Goal: Transaction & Acquisition: Obtain resource

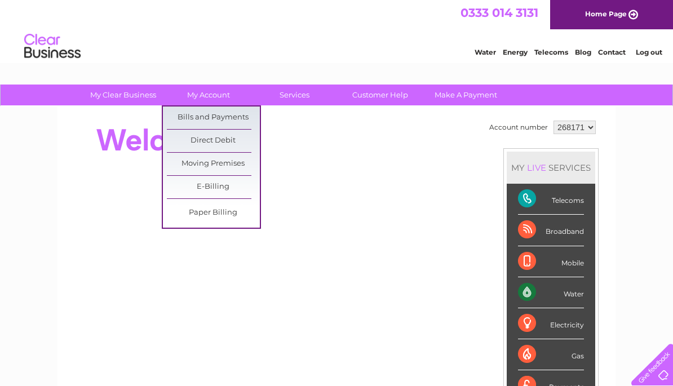
click at [235, 119] on link "Bills and Payments" at bounding box center [213, 118] width 93 height 23
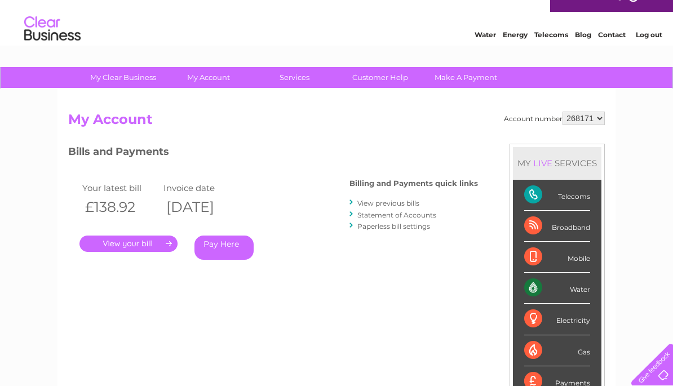
scroll to position [21, 0]
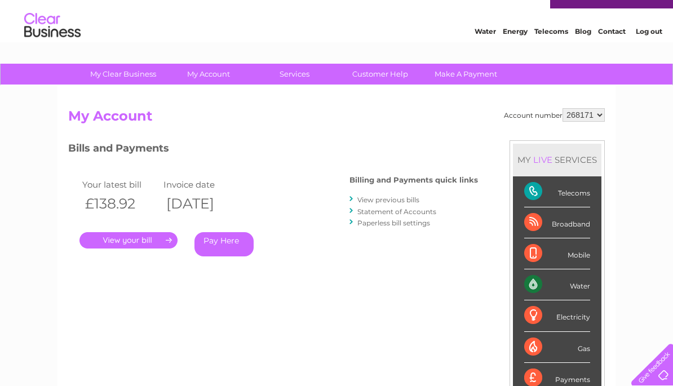
click at [416, 196] on link "View previous bills" at bounding box center [388, 200] width 62 height 8
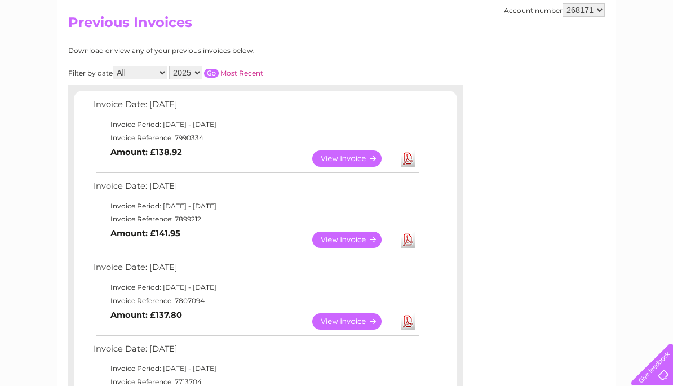
scroll to position [113, 0]
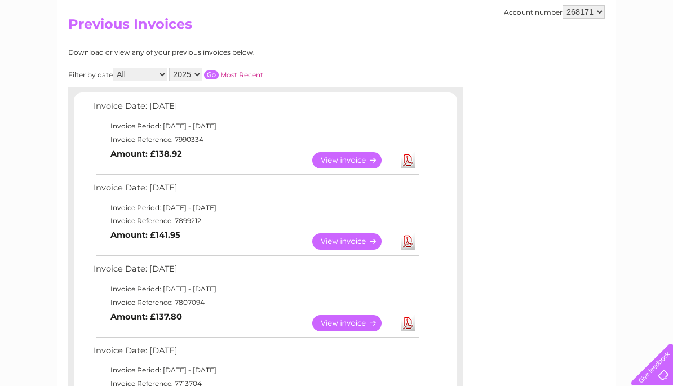
click at [364, 242] on link "View" at bounding box center [353, 241] width 83 height 16
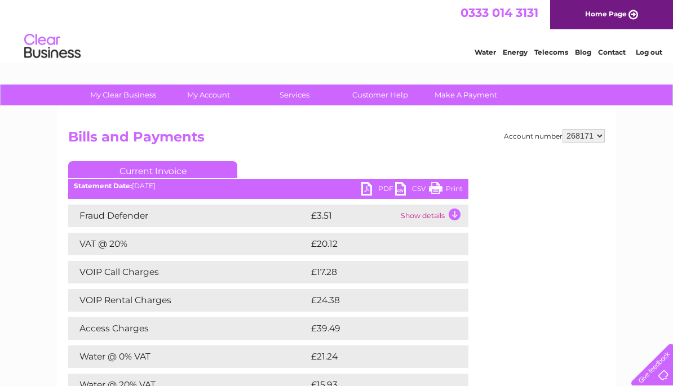
click at [370, 188] on link "PDF" at bounding box center [378, 190] width 34 height 16
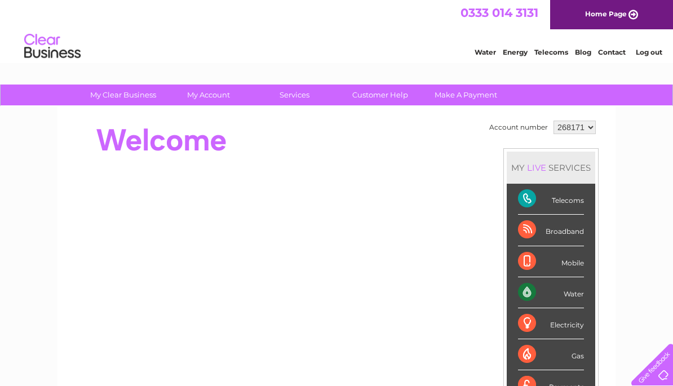
click at [645, 56] on link "Log out" at bounding box center [649, 52] width 27 height 8
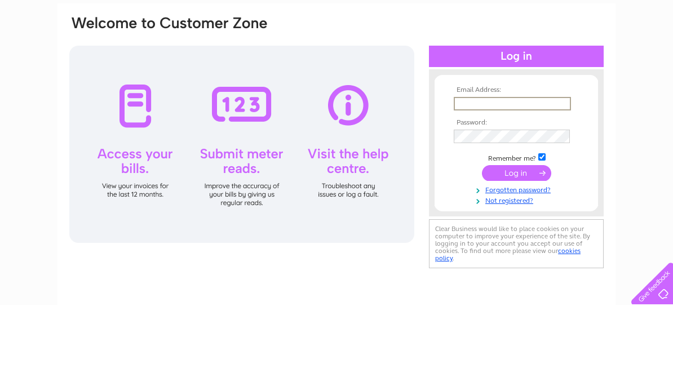
type input "[EMAIL_ADDRESS][DOMAIN_NAME]"
click at [517, 246] on input "submit" at bounding box center [516, 254] width 69 height 16
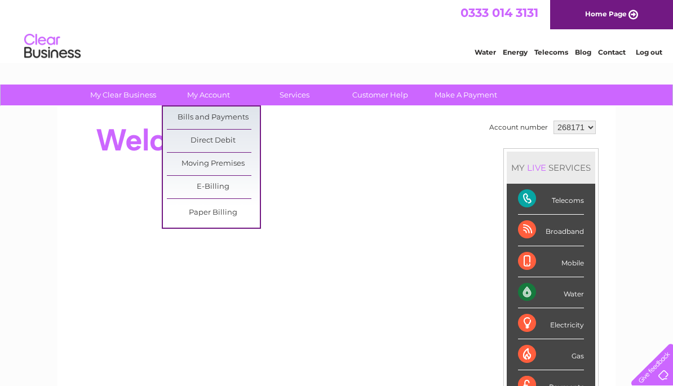
click at [231, 116] on link "Bills and Payments" at bounding box center [213, 118] width 93 height 23
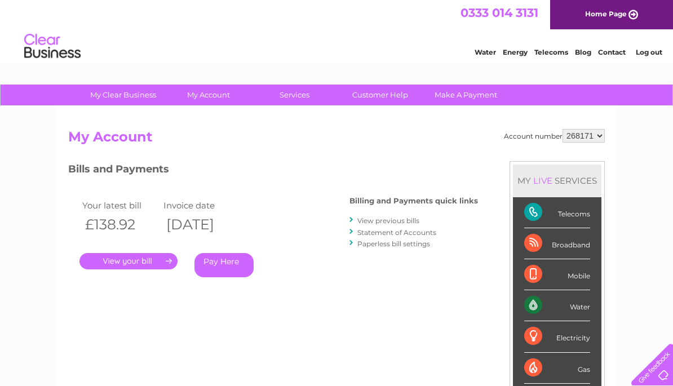
click at [414, 220] on link "View previous bills" at bounding box center [388, 221] width 62 height 8
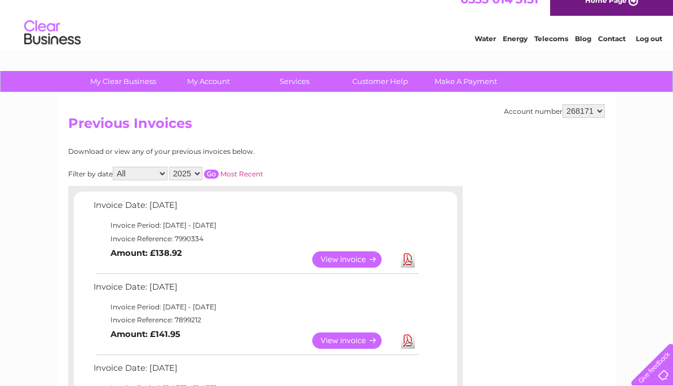
scroll to position [30, 0]
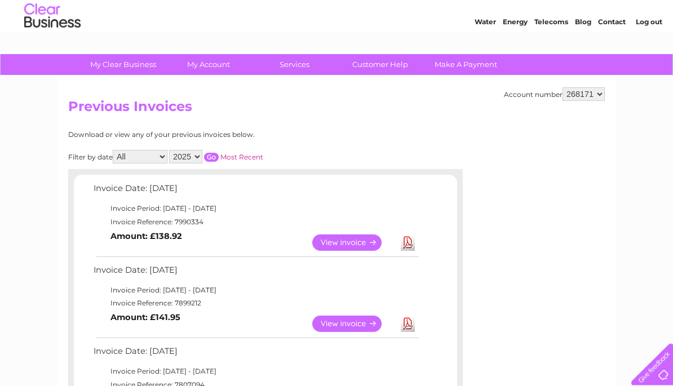
click at [348, 325] on link "View" at bounding box center [353, 324] width 83 height 16
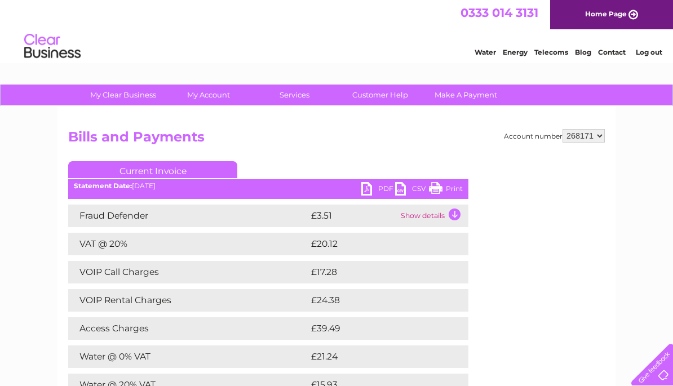
click at [372, 188] on link "PDF" at bounding box center [378, 190] width 34 height 16
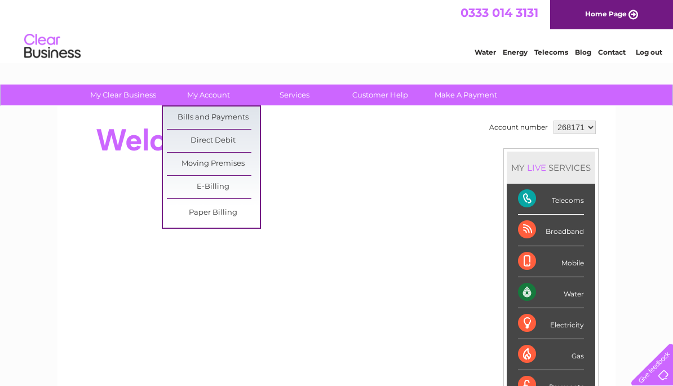
click at [235, 122] on link "Bills and Payments" at bounding box center [213, 118] width 93 height 23
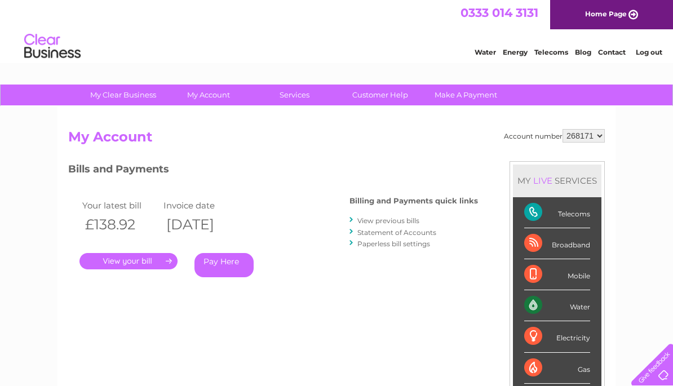
click at [410, 220] on link "View previous bills" at bounding box center [388, 221] width 62 height 8
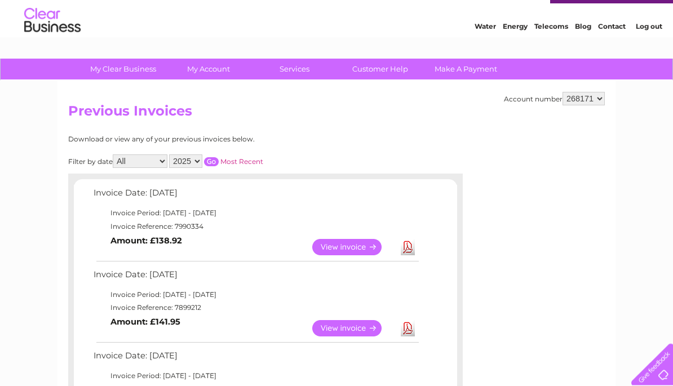
scroll to position [29, 0]
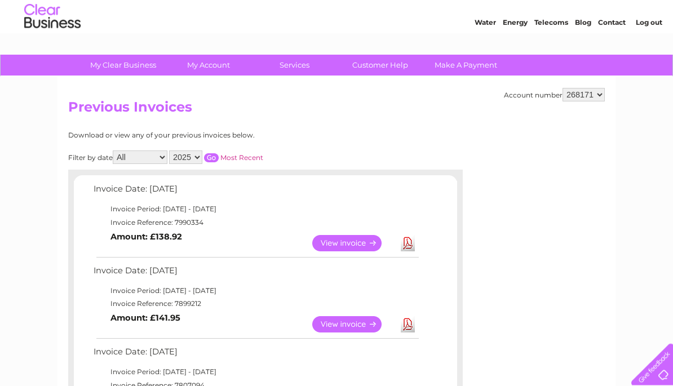
click at [343, 318] on link "View" at bounding box center [353, 325] width 83 height 16
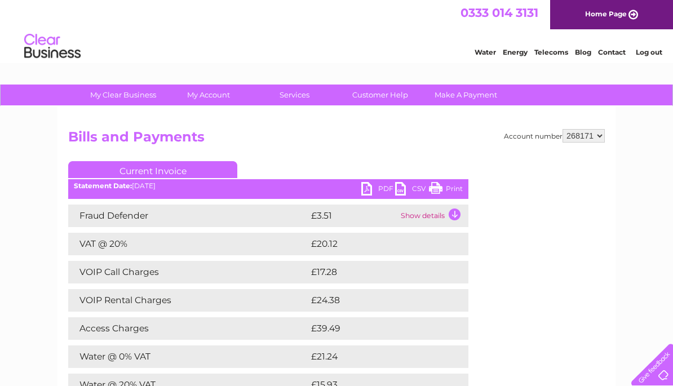
click at [375, 187] on link "PDF" at bounding box center [378, 190] width 34 height 16
click at [655, 56] on link "Log out" at bounding box center [649, 52] width 27 height 8
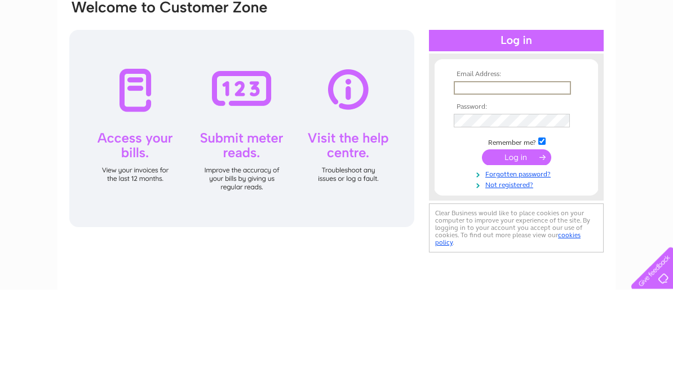
scroll to position [97, 0]
